Goal: Task Accomplishment & Management: Manage account settings

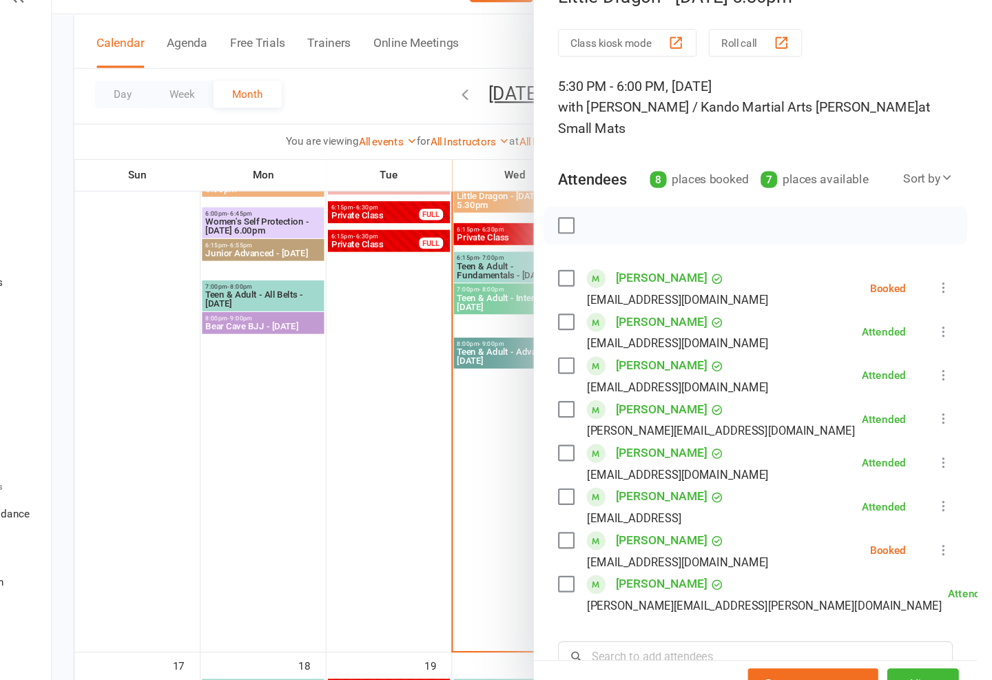
scroll to position [1603, 0]
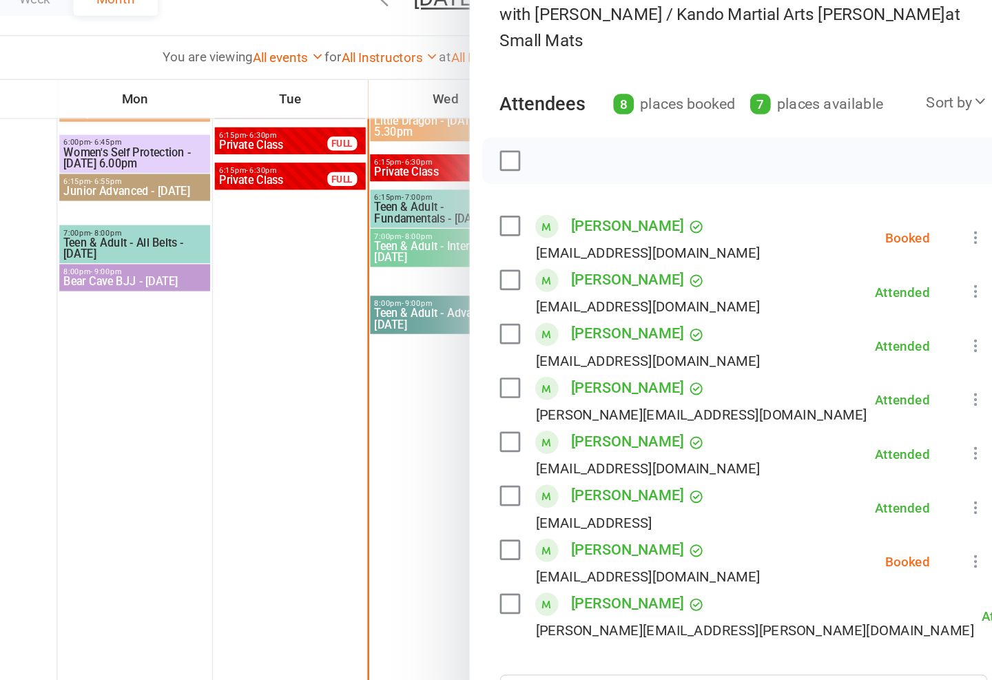
click at [955, 289] on icon at bounding box center [962, 296] width 14 height 14
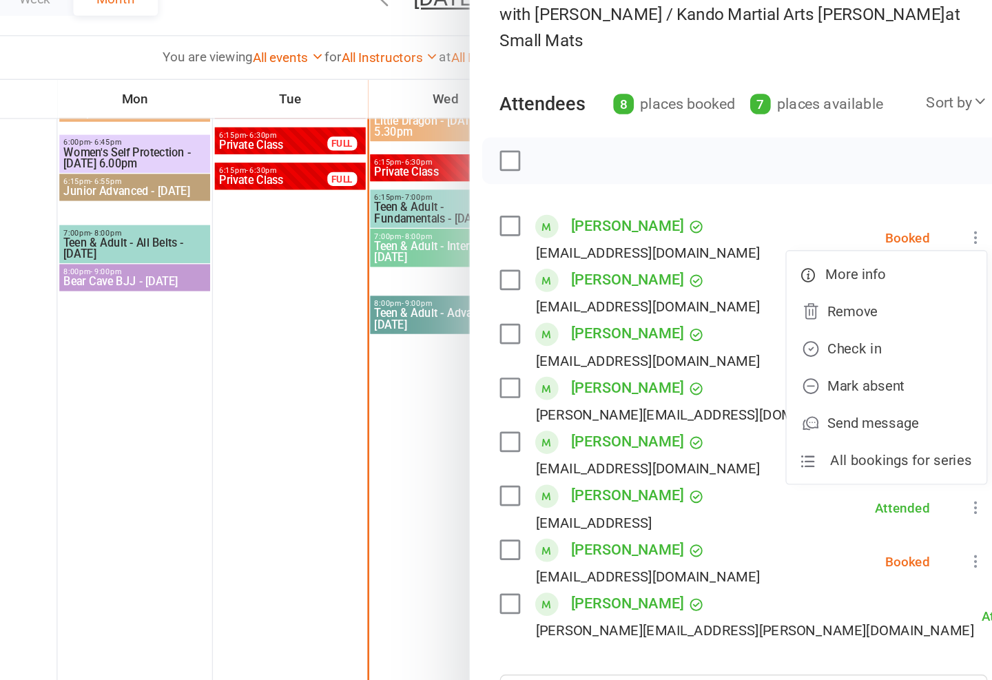
click at [821, 391] on link "Mark absent" at bounding box center [895, 405] width 148 height 28
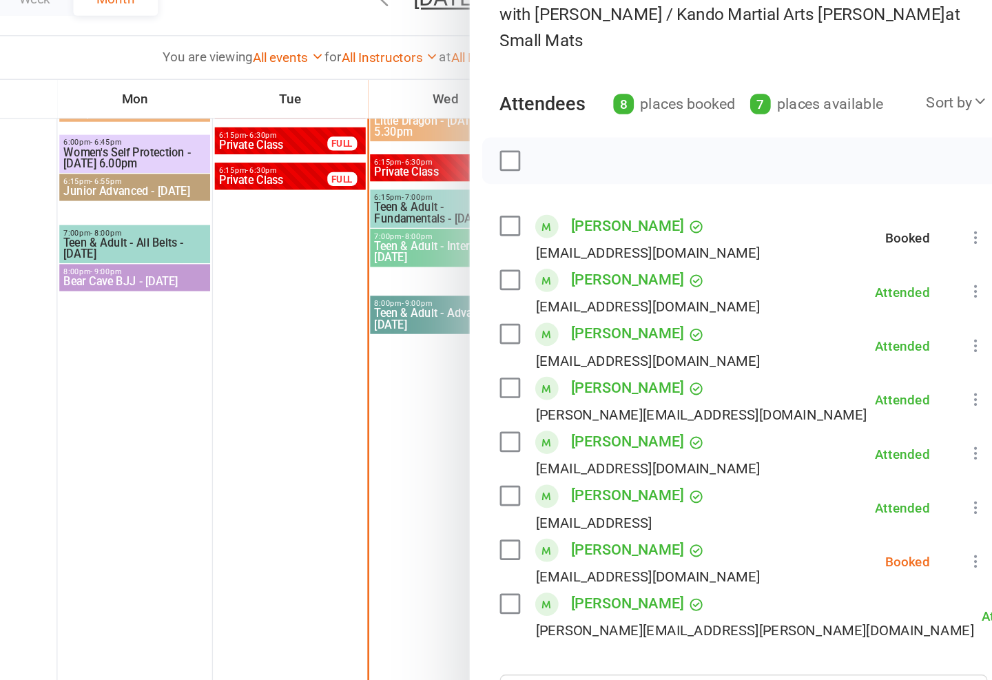
click at [954, 527] on button at bounding box center [962, 535] width 17 height 17
click at [821, 631] on link "Mark absent" at bounding box center [895, 645] width 148 height 28
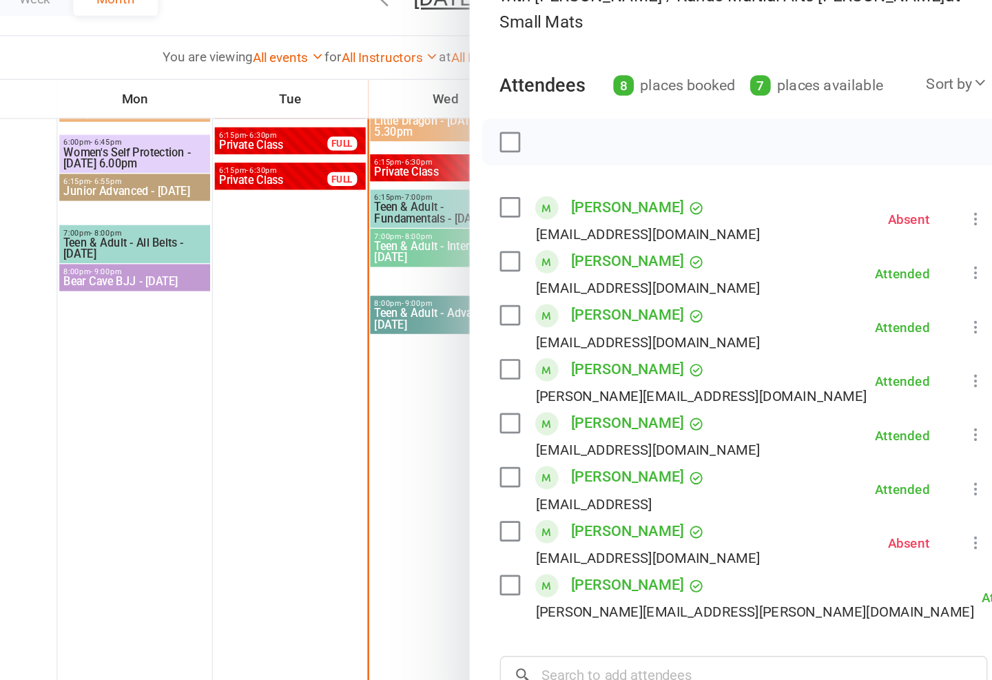
scroll to position [17, 0]
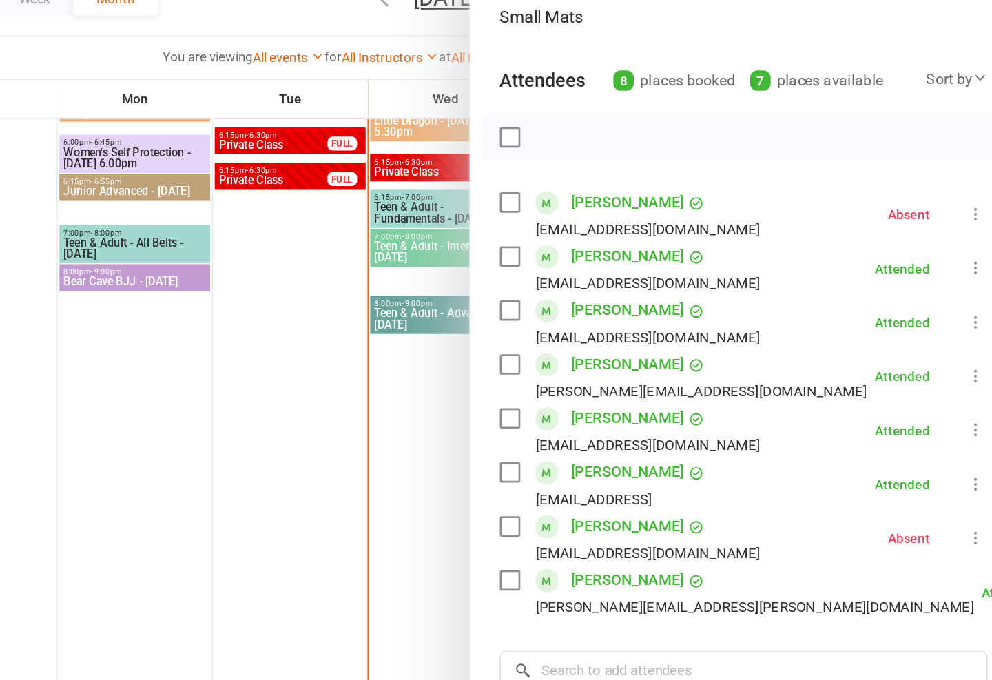
click at [240, 373] on div at bounding box center [569, 340] width 846 height 680
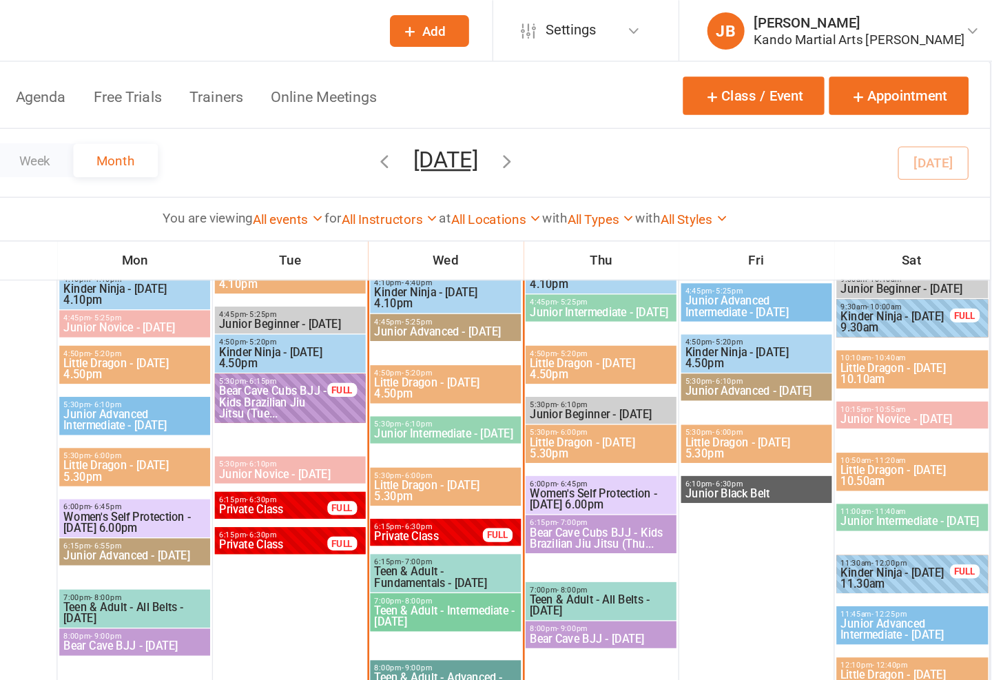
scroll to position [1448, 0]
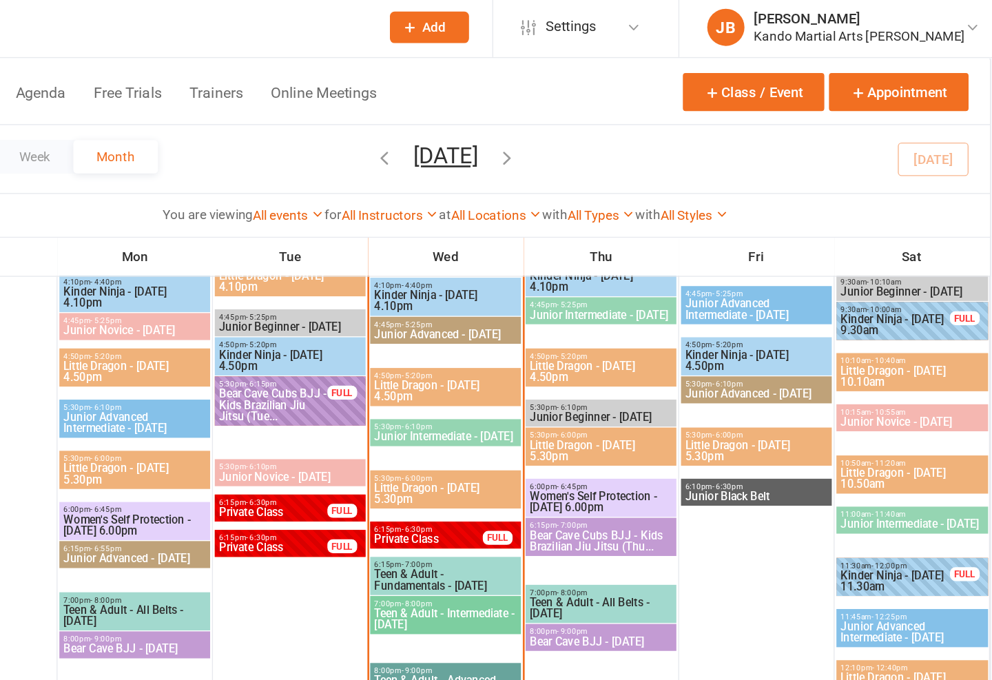
click at [516, 289] on span "Little Dragon - [DATE] 4.50pm" at bounding box center [569, 292] width 106 height 17
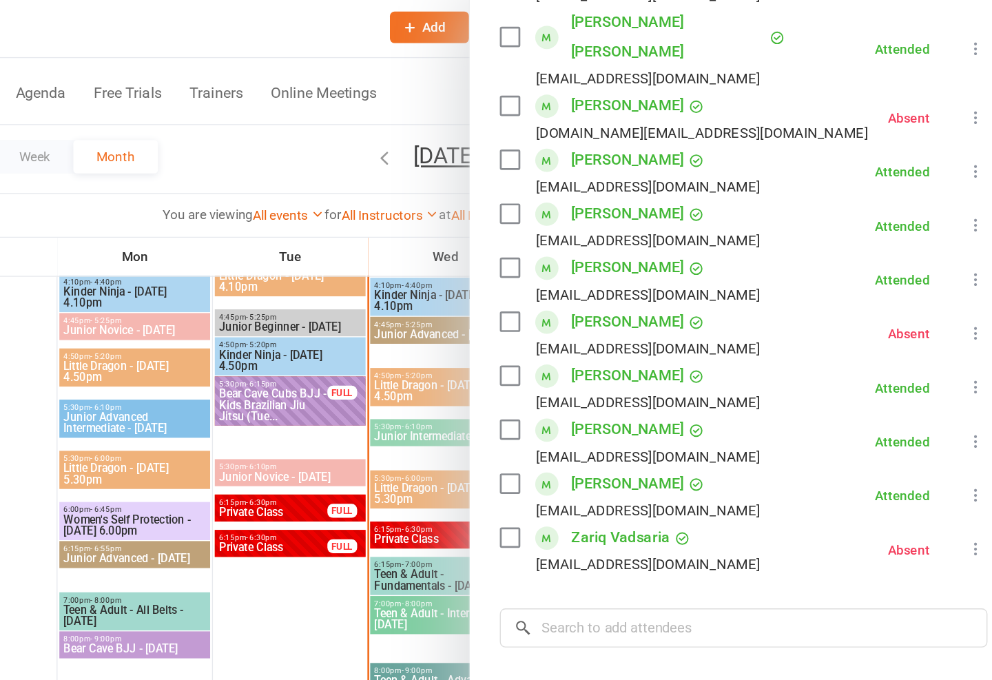
scroll to position [387, 0]
click at [662, 390] on link "Zariq Vadsaria" at bounding box center [698, 401] width 73 height 22
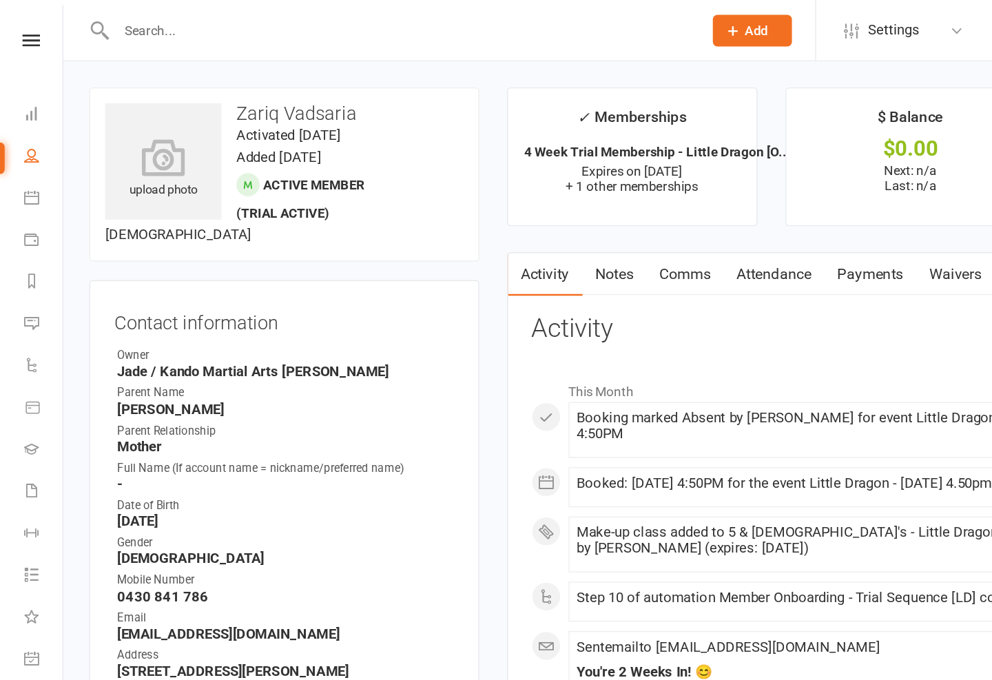
click at [569, 200] on link "Attendance" at bounding box center [573, 203] width 74 height 32
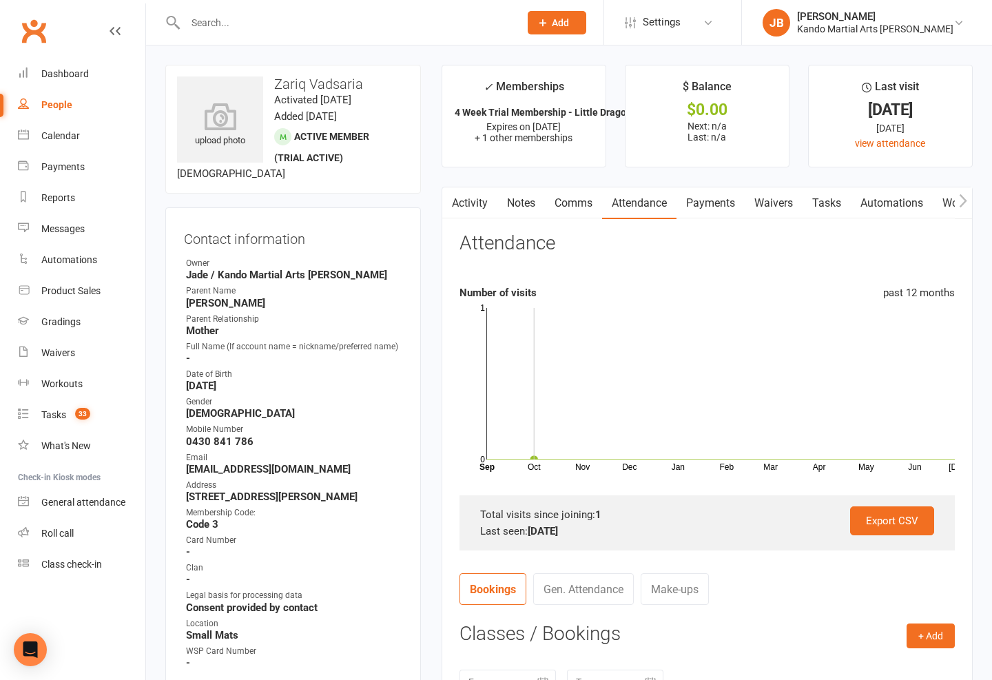
click at [87, 126] on link "Calendar" at bounding box center [81, 136] width 127 height 31
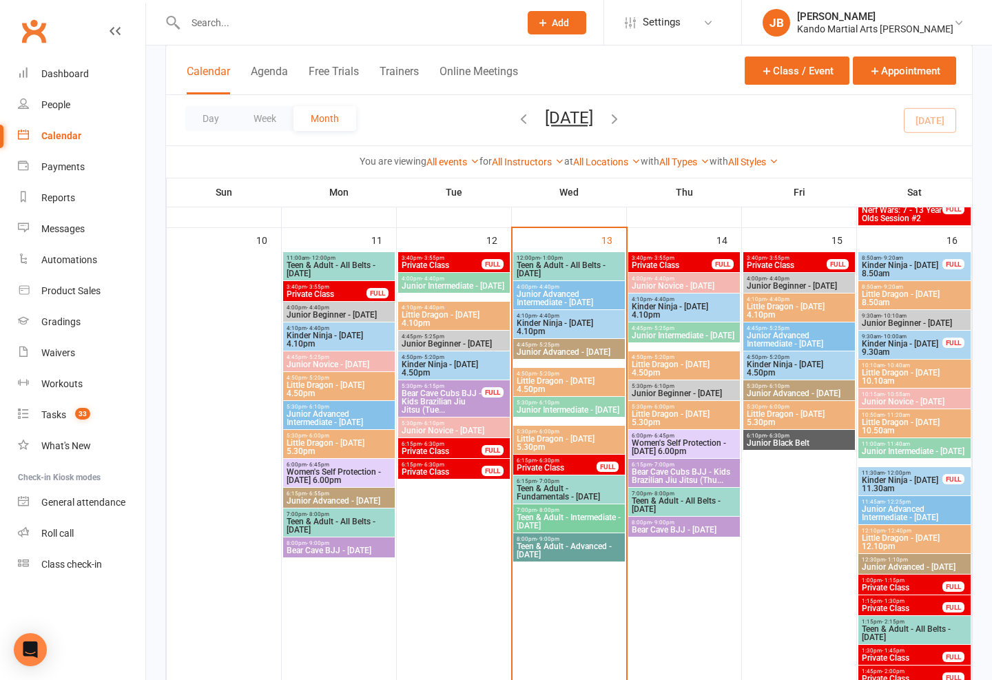
scroll to position [1051, 0]
click at [582, 373] on span "4:50pm - 5:20pm" at bounding box center [569, 374] width 106 height 6
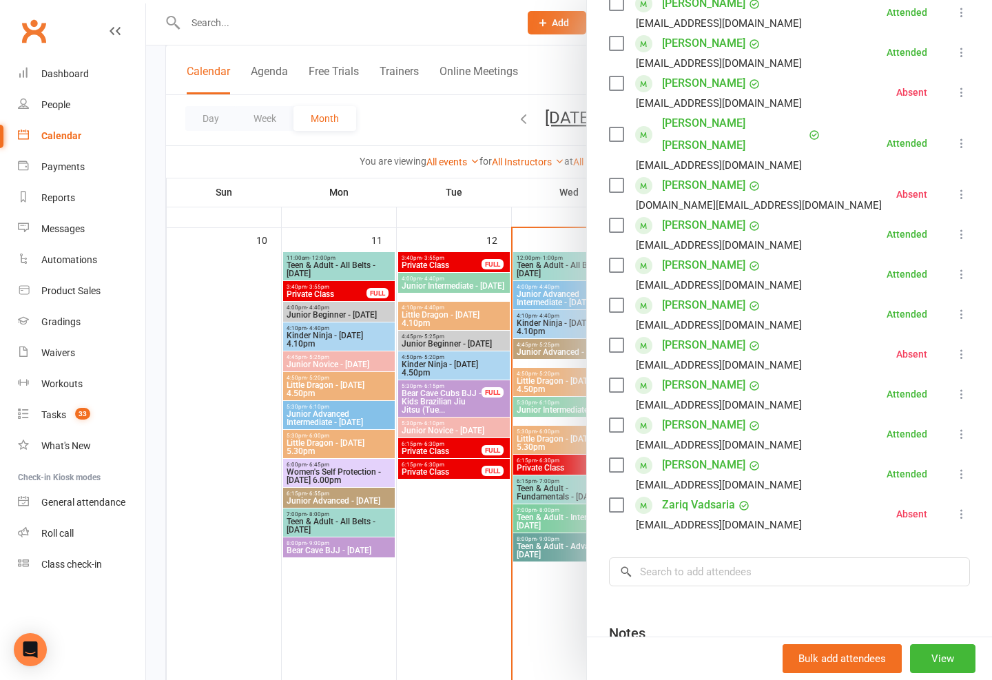
scroll to position [285, 0]
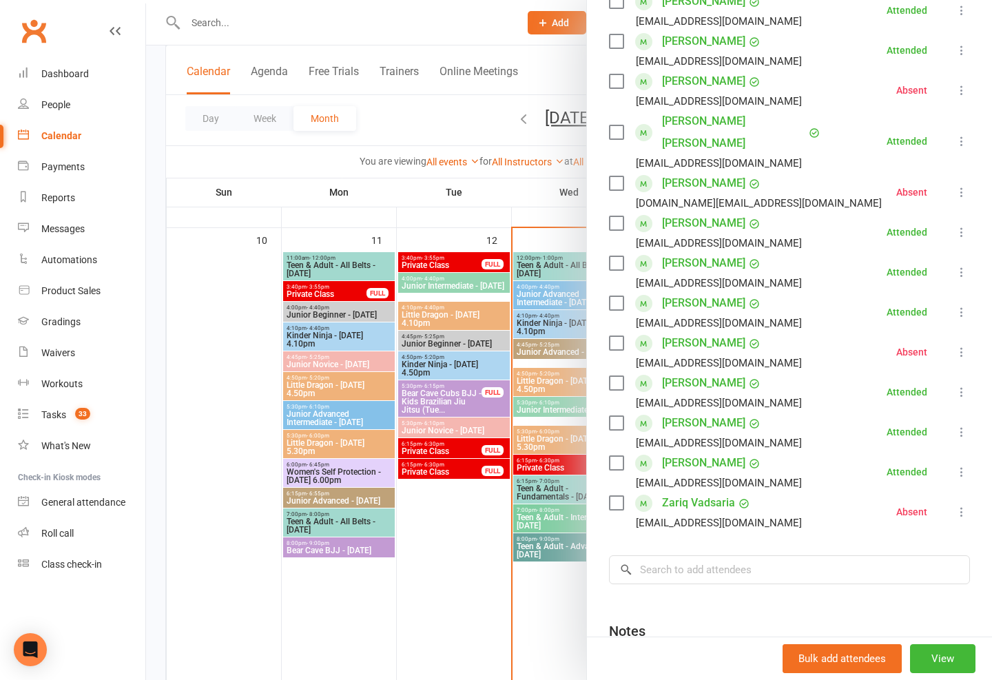
click at [961, 505] on icon at bounding box center [962, 512] width 14 height 14
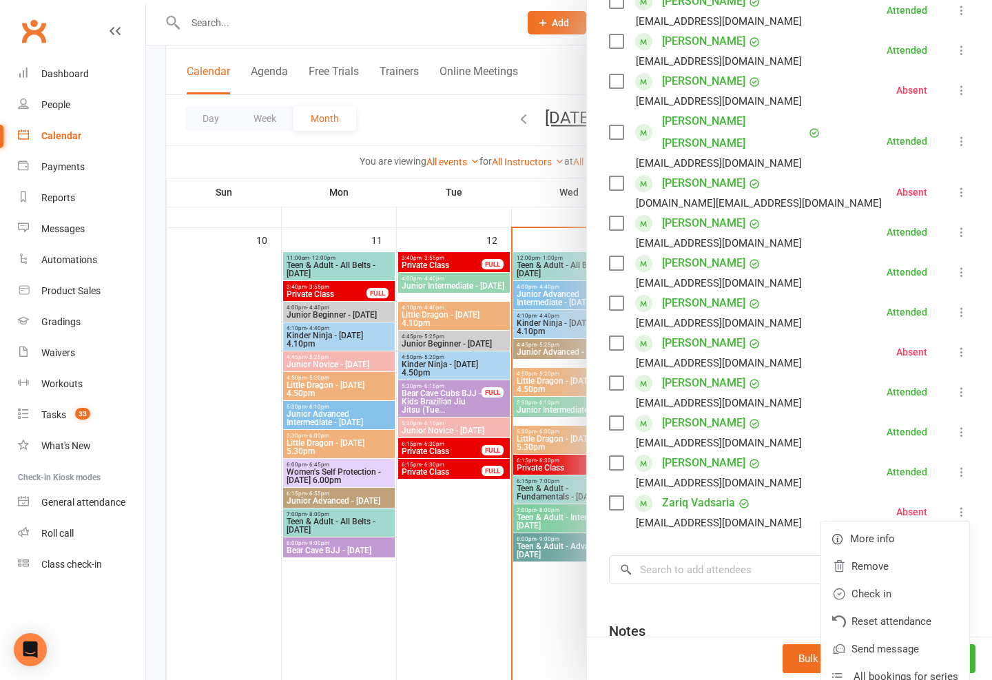
click at [887, 580] on link "Check in" at bounding box center [895, 594] width 148 height 28
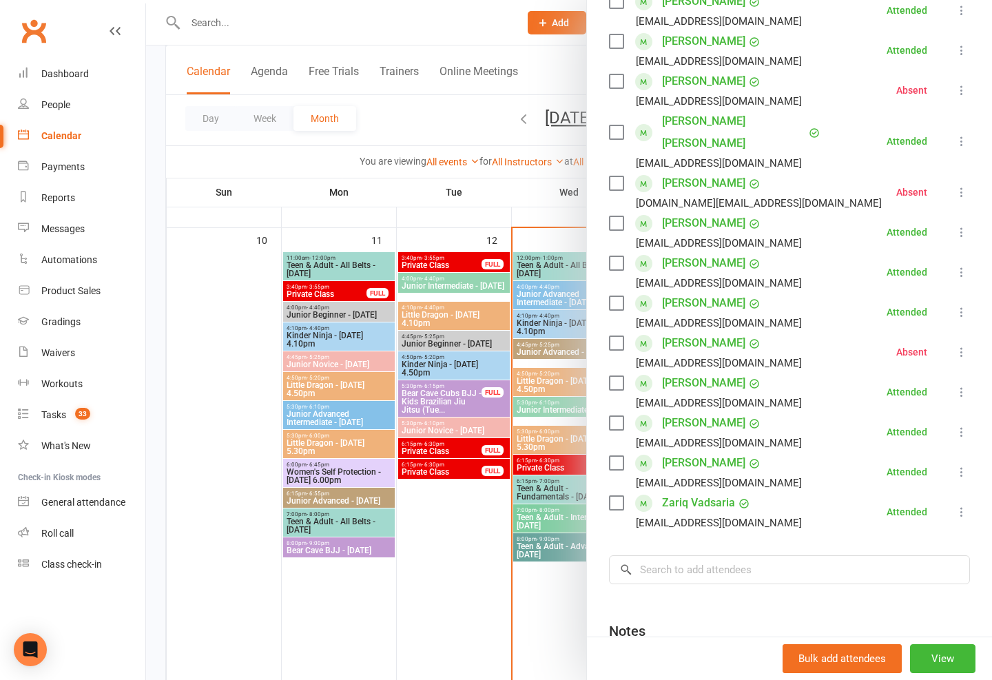
click at [513, 635] on div at bounding box center [569, 340] width 846 height 680
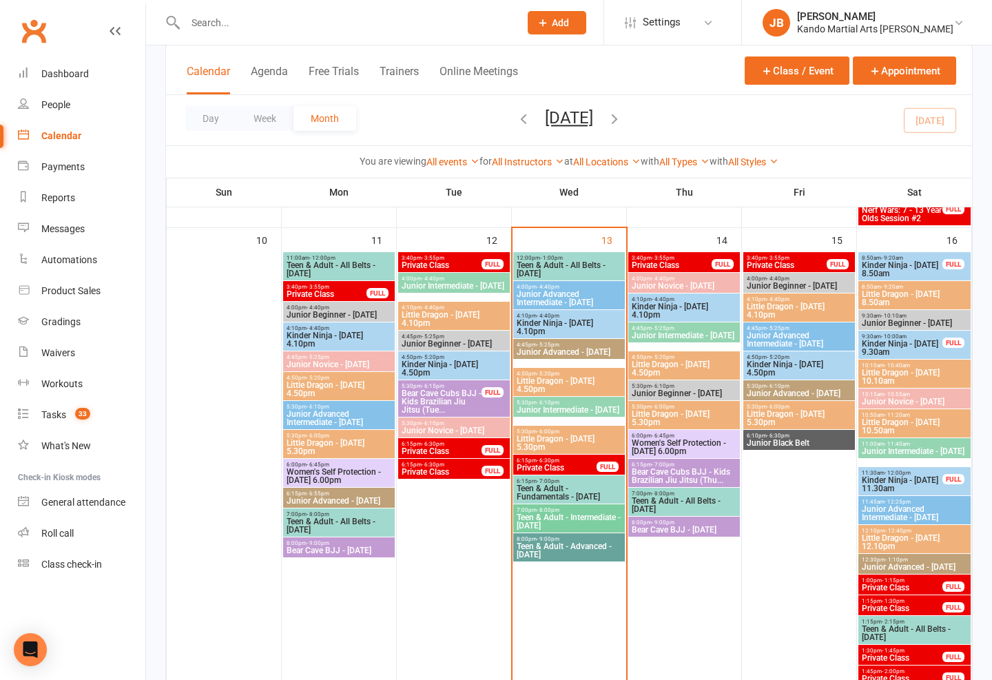
click at [92, 193] on link "Reports" at bounding box center [81, 198] width 127 height 31
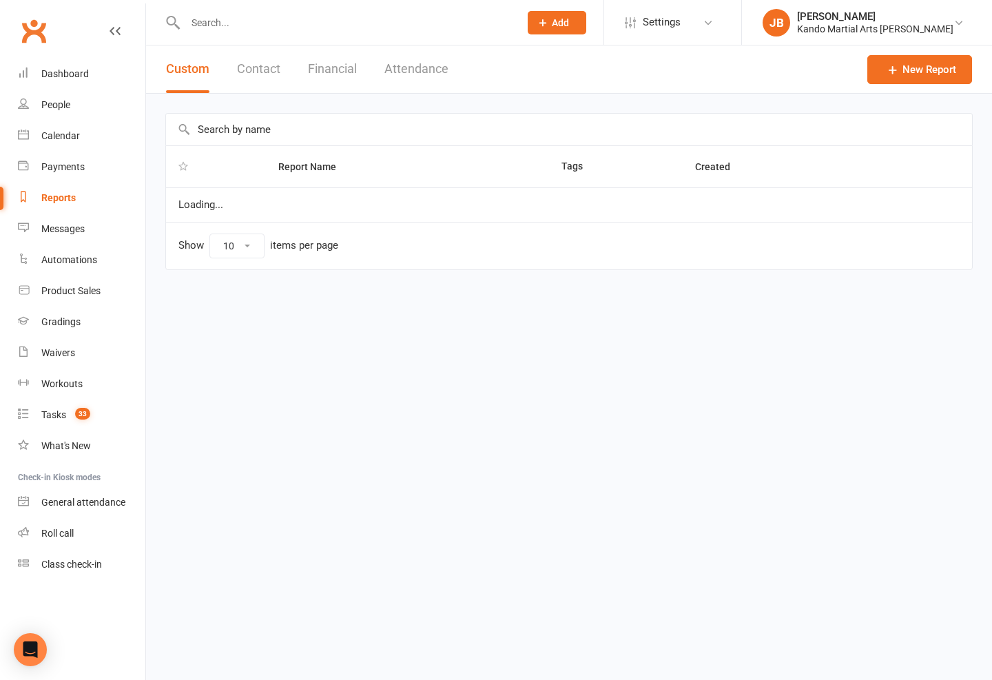
select select "100"
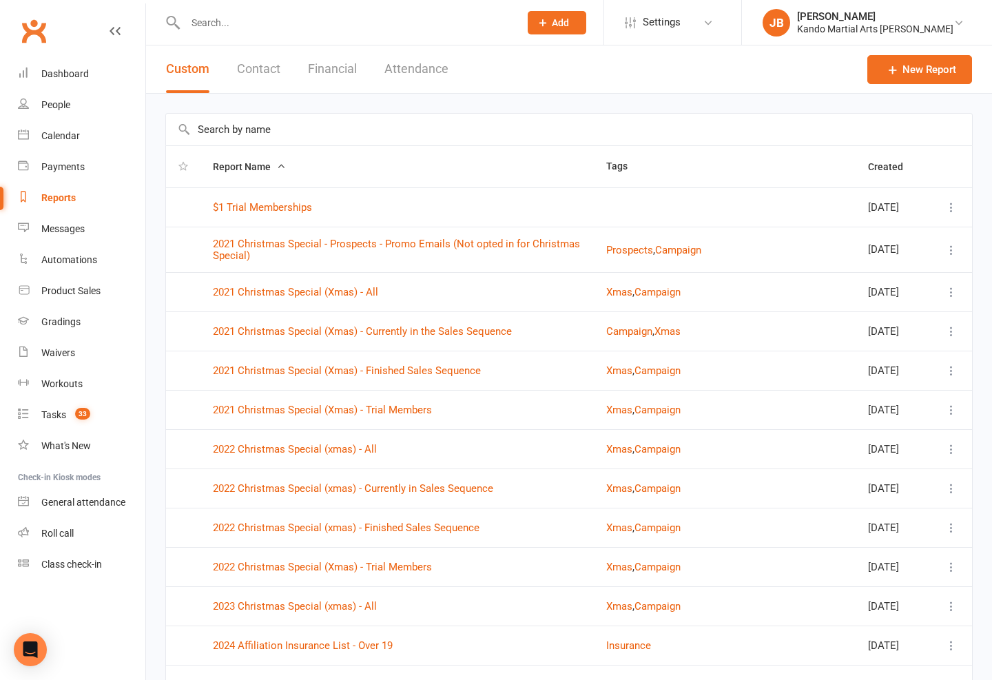
click at [309, 126] on input "text" at bounding box center [569, 130] width 806 height 32
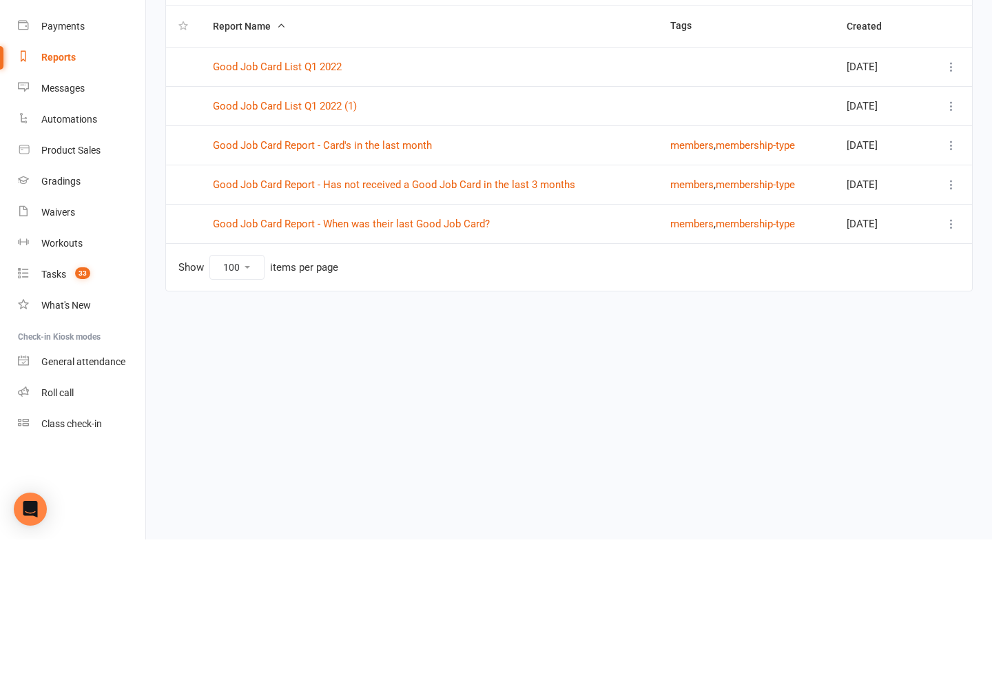
type input "Good job"
click at [547, 319] on link "Good Job Card Report - Has not received a Good Job Card in the last 3 months" at bounding box center [394, 325] width 362 height 12
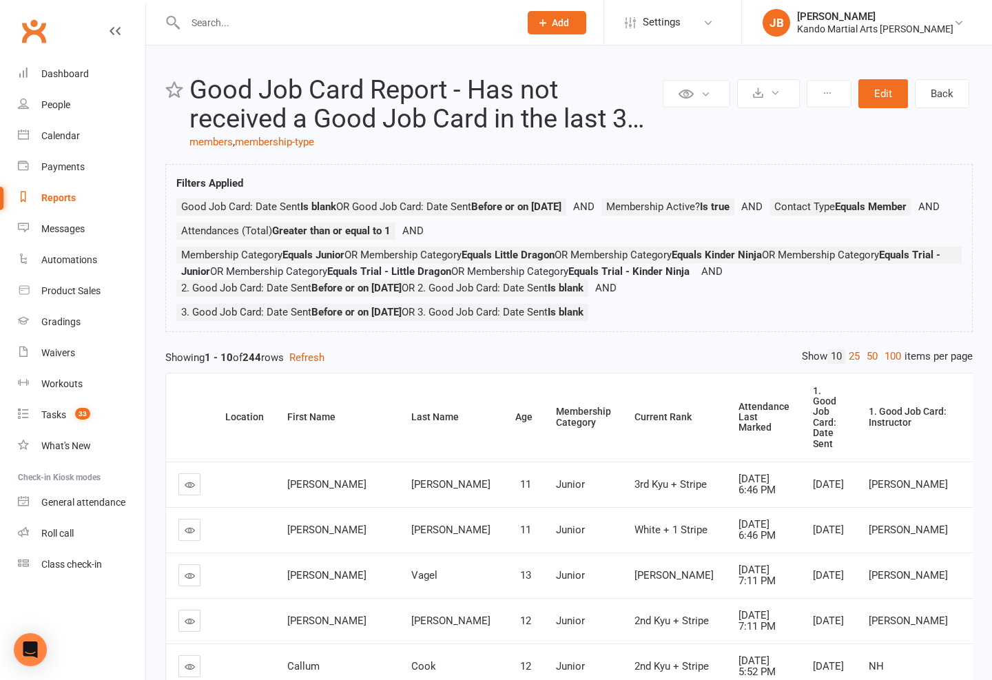
click at [889, 356] on link "100" at bounding box center [892, 356] width 23 height 14
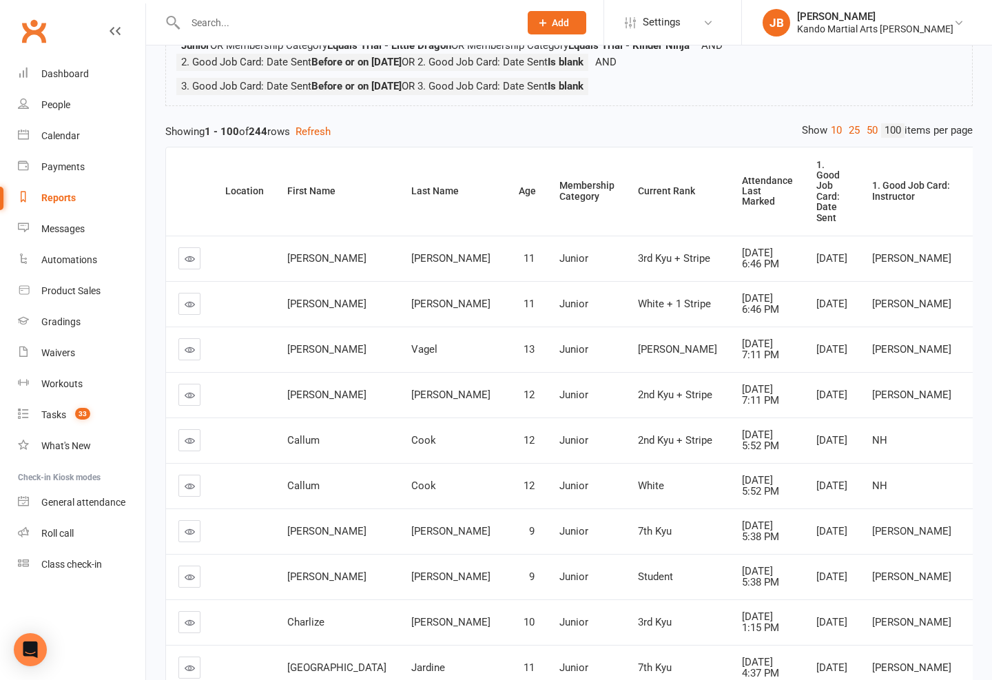
scroll to position [227, 0]
click at [730, 212] on th "Attendance Last Marked" at bounding box center [767, 191] width 74 height 88
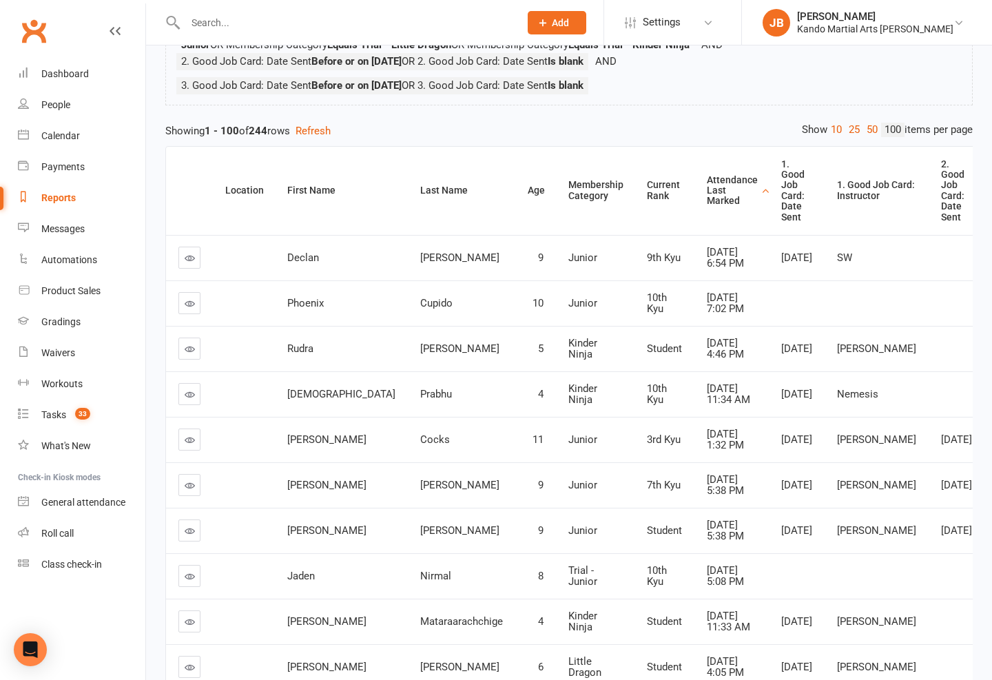
click at [695, 220] on th "Attendance Last Marked" at bounding box center [732, 191] width 74 height 88
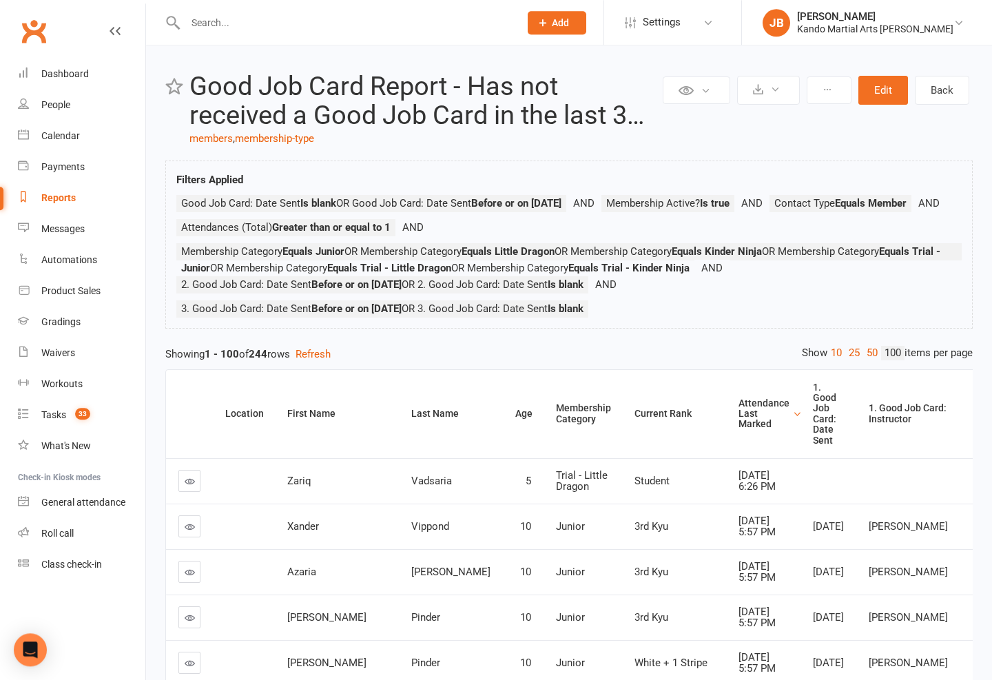
scroll to position [0, 0]
